Goal: Information Seeking & Learning: Learn about a topic

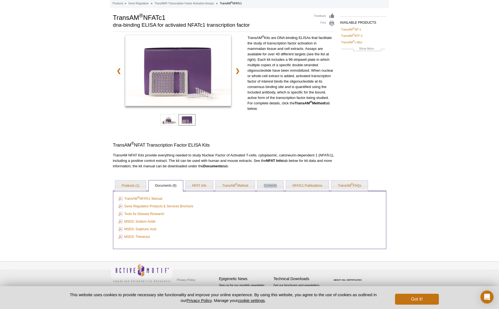
scroll to position [29, 0]
click at [238, 187] on link "TransAM ® Method" at bounding box center [235, 185] width 39 height 11
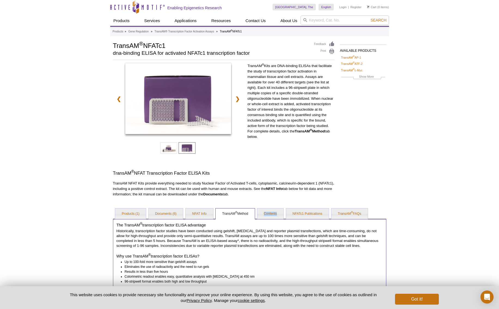
scroll to position [0, 0]
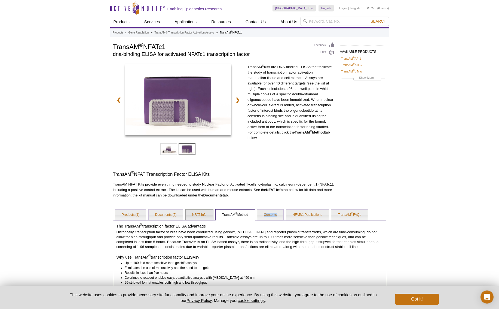
click at [198, 214] on link "NFAT Info" at bounding box center [200, 215] width 28 height 11
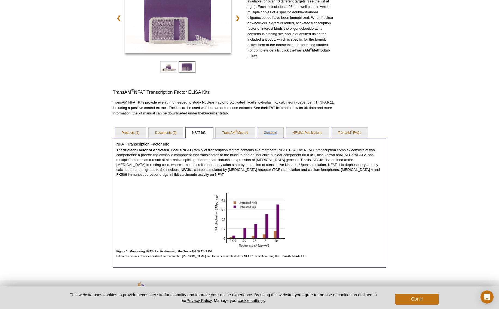
scroll to position [83, 0]
click at [233, 134] on link "TransAM ® Method" at bounding box center [235, 132] width 39 height 11
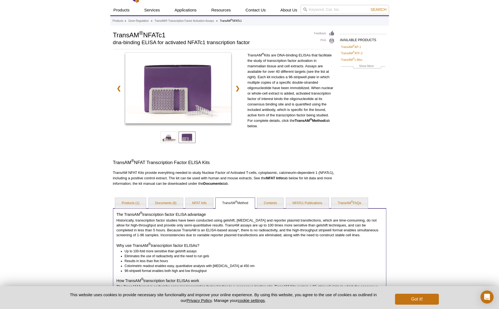
scroll to position [0, 0]
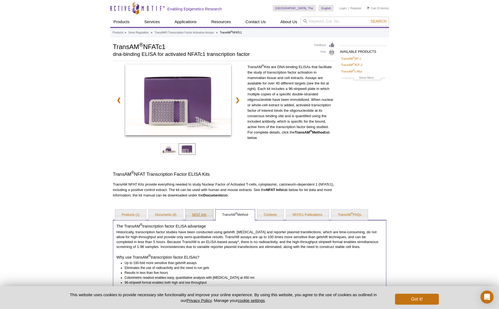
click at [197, 215] on link "NFAT Info" at bounding box center [200, 215] width 28 height 11
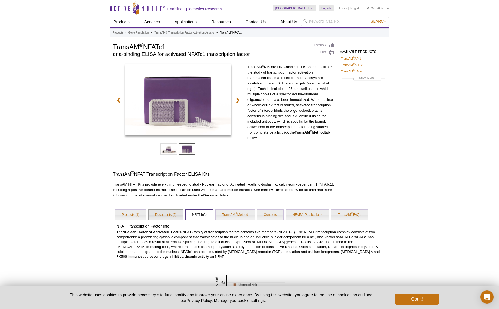
click at [164, 216] on link "Documents (6)" at bounding box center [166, 215] width 35 height 11
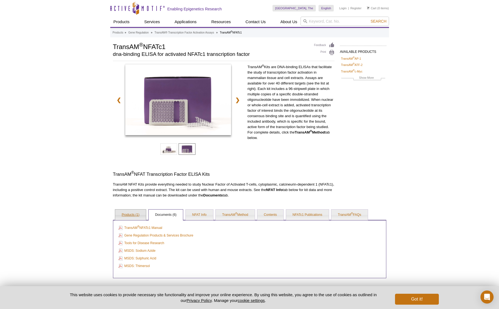
click at [127, 214] on link "Products (1)" at bounding box center [130, 215] width 31 height 11
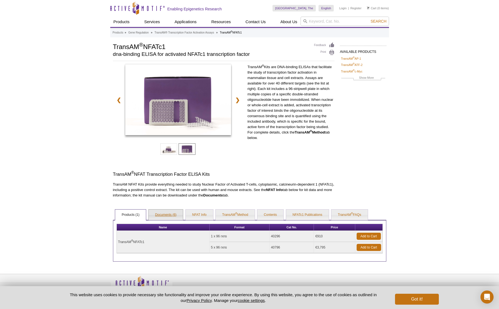
click at [175, 215] on link "Documents (6)" at bounding box center [166, 215] width 35 height 11
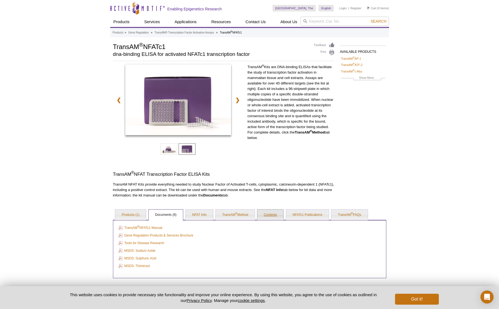
click at [269, 217] on link "Contents" at bounding box center [270, 215] width 26 height 11
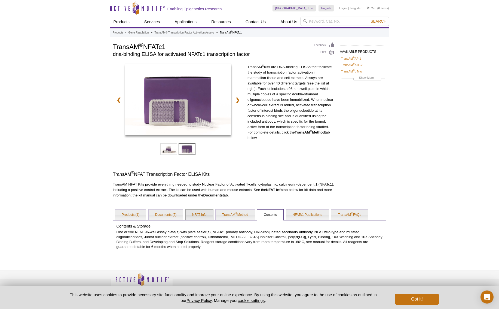
click at [196, 215] on link "NFAT Info" at bounding box center [200, 215] width 28 height 11
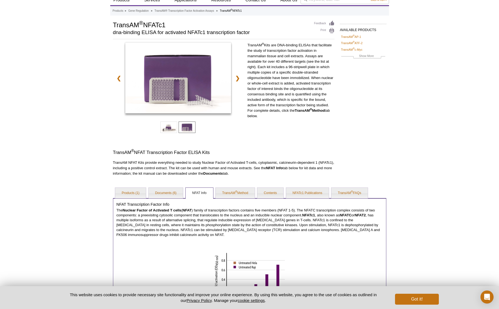
scroll to position [26, 0]
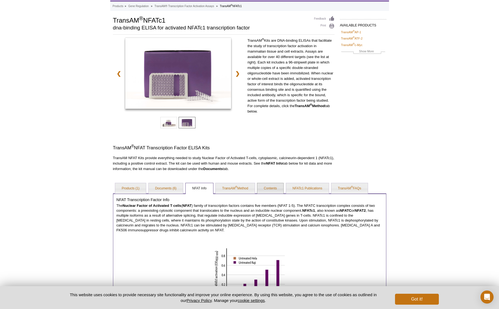
click at [269, 189] on link "Contents" at bounding box center [270, 188] width 26 height 11
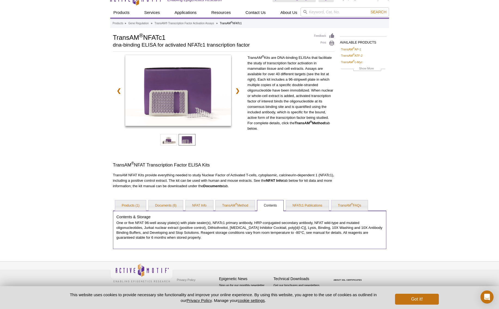
scroll to position [9, 0]
